Goal: Find specific page/section: Find specific page/section

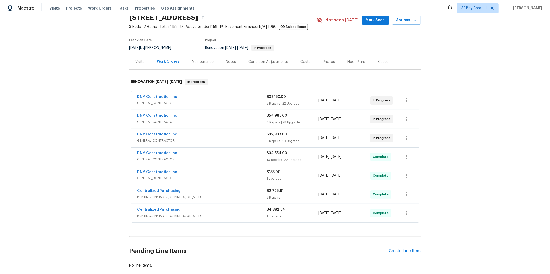
scroll to position [29, 0]
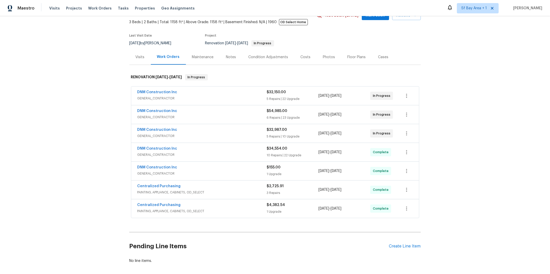
click at [188, 170] on div "DNM Construction Inc" at bounding box center [201, 168] width 129 height 6
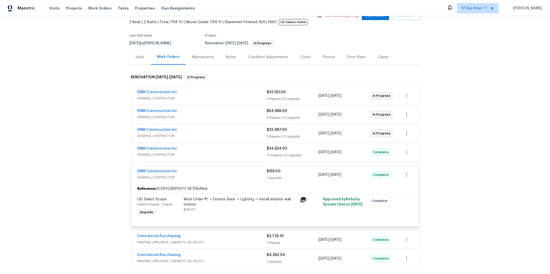
click at [193, 154] on span "GENERAL_CONTRACTOR" at bounding box center [201, 154] width 129 height 5
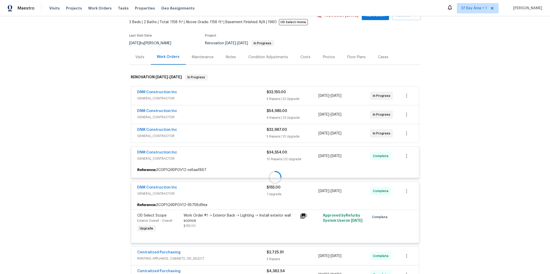
click at [196, 136] on span "GENERAL_CONTRACTOR" at bounding box center [201, 136] width 129 height 5
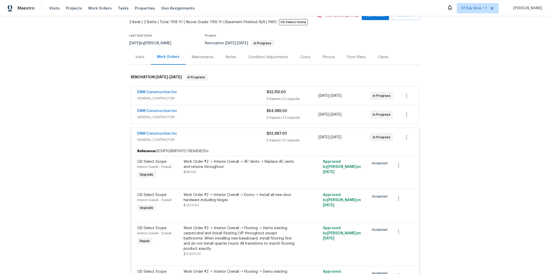
click at [194, 115] on span "GENERAL_CONTRACTOR" at bounding box center [201, 117] width 129 height 5
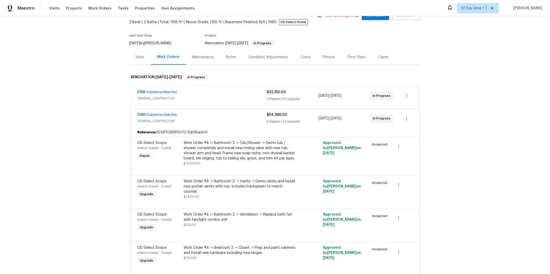
click at [199, 97] on span "GENERAL_CONTRACTOR" at bounding box center [201, 98] width 129 height 5
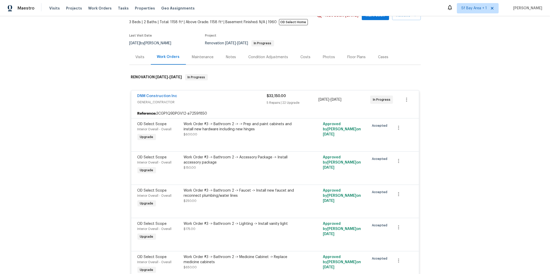
click at [91, 121] on div "Back to all projects 4840 Piper St, Fremont, CA 94538 3 Beds | 2 Baths | Total:…" at bounding box center [275, 145] width 550 height 258
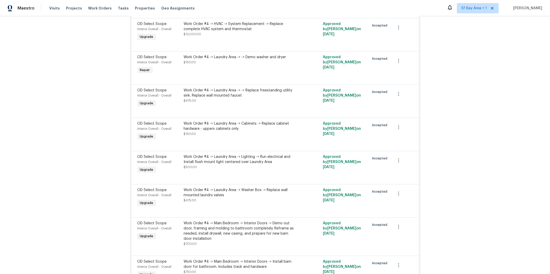
scroll to position [1749, 0]
click at [225, 165] on div "Work Order #4 -> Laundry Area -> Lighting -> Run electrical and Install flush m…" at bounding box center [240, 160] width 113 height 10
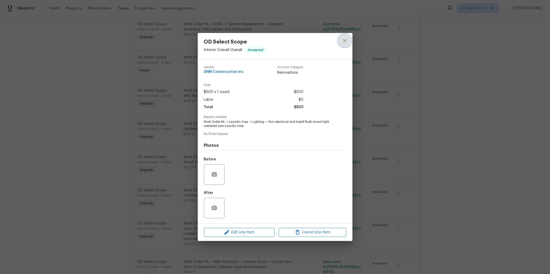
click at [345, 41] on icon "close" at bounding box center [344, 40] width 3 height 3
